Goal: Task Accomplishment & Management: Use online tool/utility

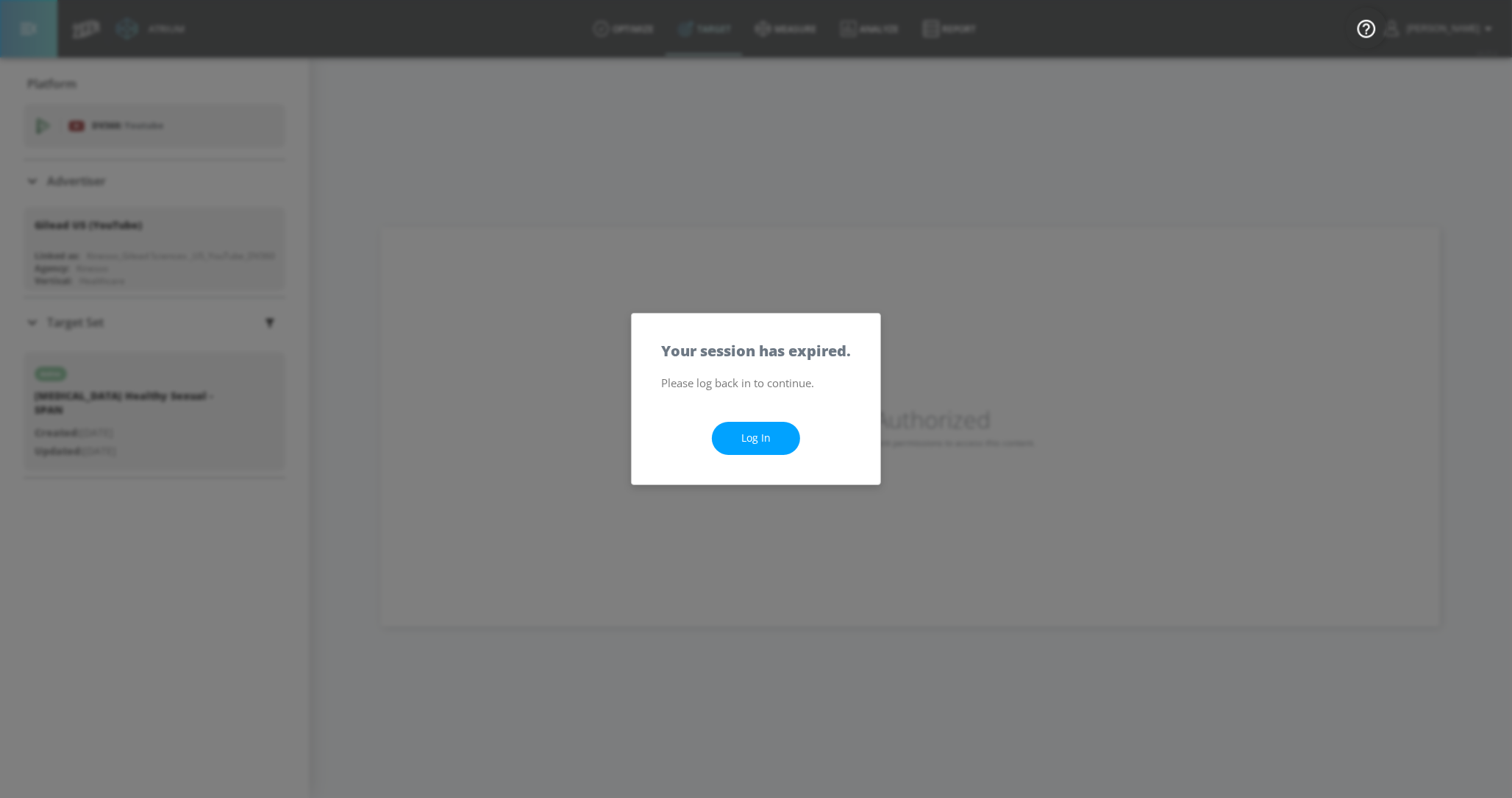
click at [778, 419] on div "Log In" at bounding box center [756, 437] width 249 height 92
click at [778, 430] on link "Log In" at bounding box center [756, 438] width 88 height 33
